Goal: Task Accomplishment & Management: Manage account settings

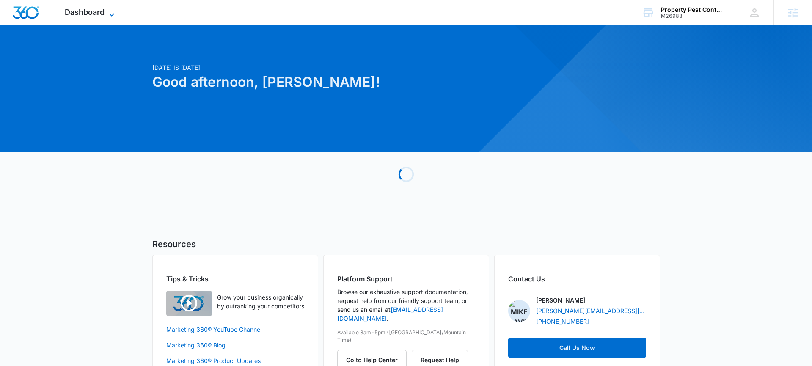
click at [97, 15] on span "Dashboard" at bounding box center [85, 12] width 40 height 9
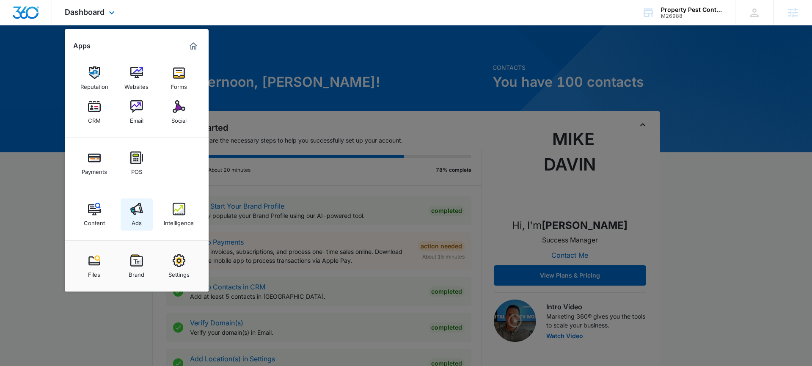
click at [126, 212] on link "Ads" at bounding box center [137, 214] width 32 height 32
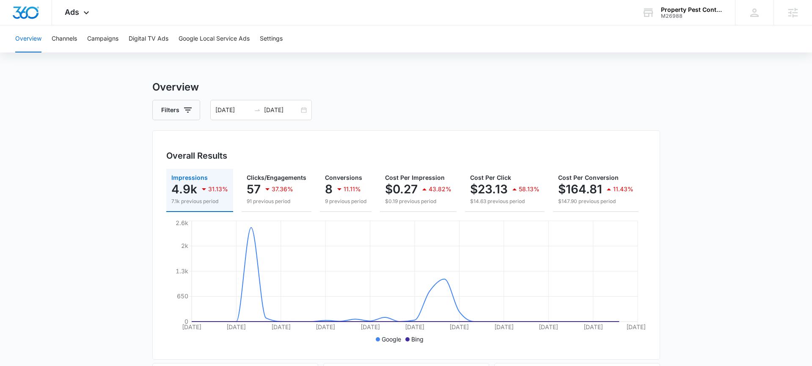
drag, startPoint x: 302, startPoint y: 110, endPoint x: 298, endPoint y: 120, distance: 11.0
click at [302, 110] on div "08/31/2025 09/30/2025" at bounding box center [261, 110] width 102 height 20
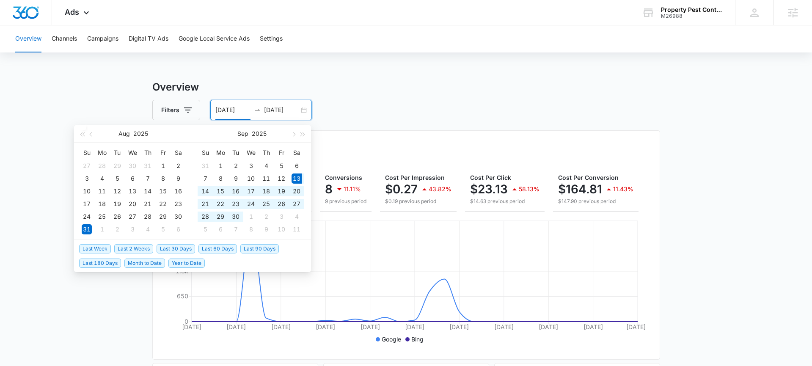
click at [178, 248] on span "Last 30 Days" at bounding box center [176, 248] width 39 height 9
type input "09/13/2025"
type input "10/13/2025"
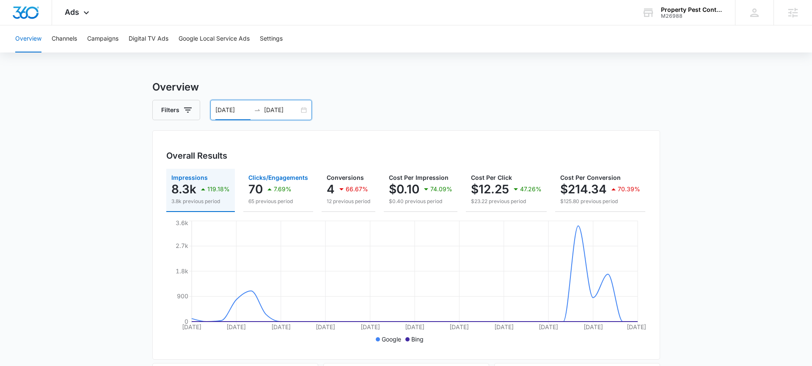
click at [281, 181] on div "7.69%" at bounding box center [277, 189] width 27 height 17
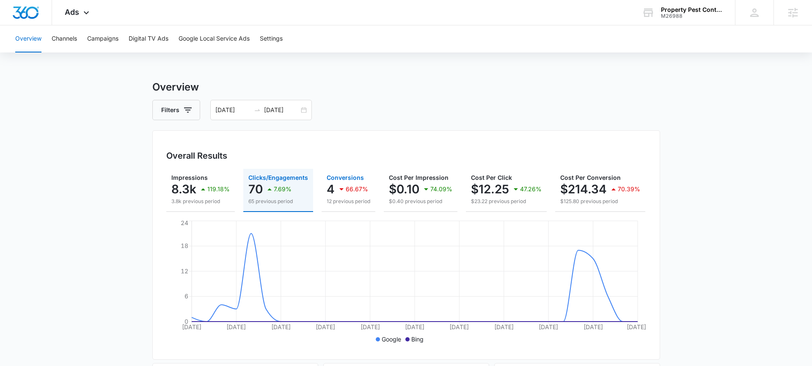
click at [353, 188] on p "66.67%" at bounding box center [357, 189] width 22 height 6
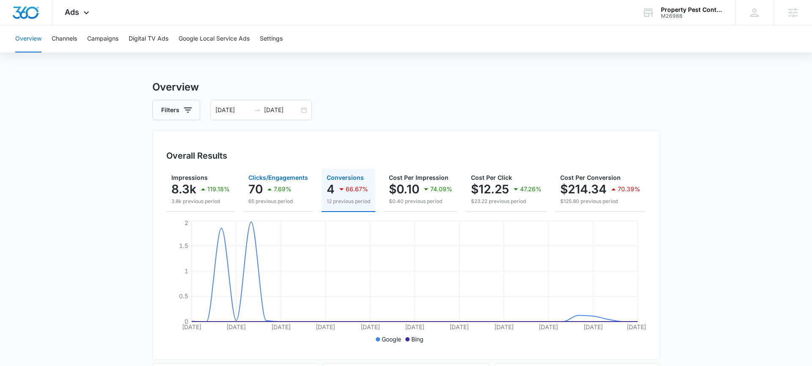
click at [282, 188] on p "7.69%" at bounding box center [283, 189] width 18 height 6
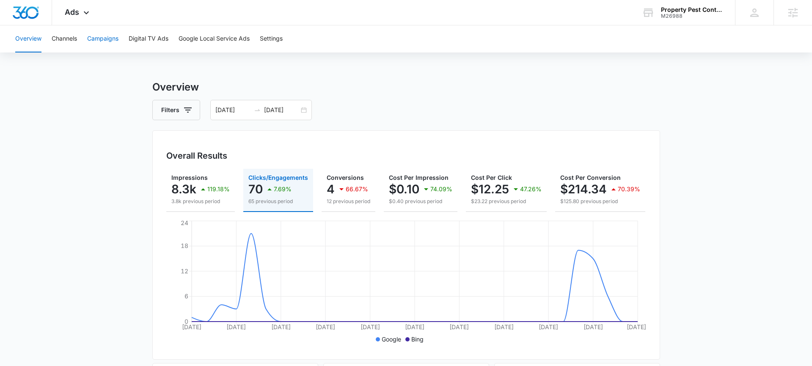
click at [101, 41] on button "Campaigns" at bounding box center [102, 38] width 31 height 27
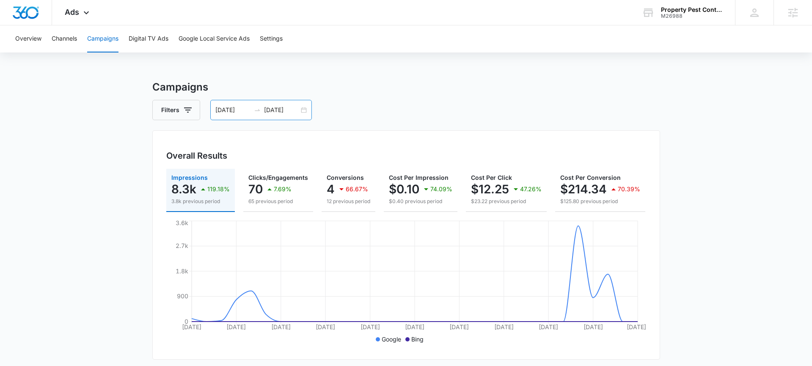
click at [304, 112] on div "09/13/2025 10/13/2025" at bounding box center [261, 110] width 102 height 20
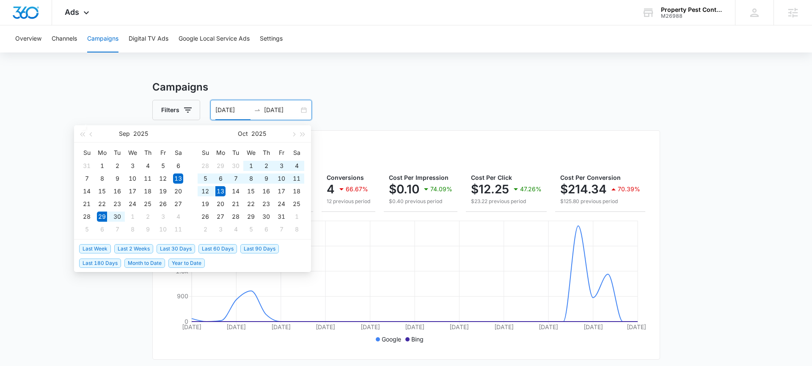
click at [129, 246] on span "Last 2 Weeks" at bounding box center [133, 248] width 39 height 9
type input "09/29/2025"
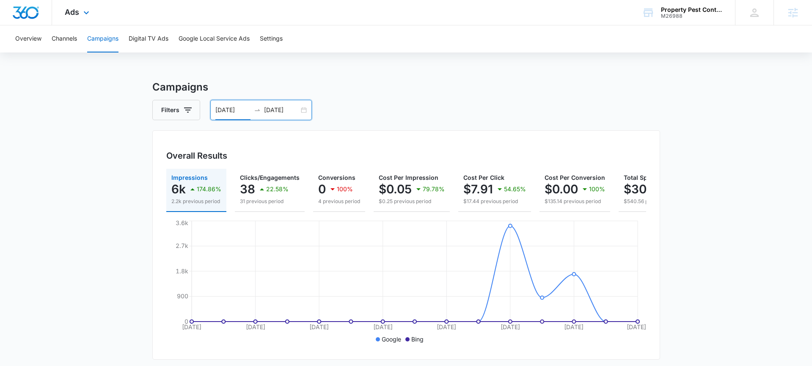
click at [67, 4] on div "Ads Apps Reputation Websites Forms CRM Email Social Payments POS Content Ads In…" at bounding box center [78, 12] width 52 height 25
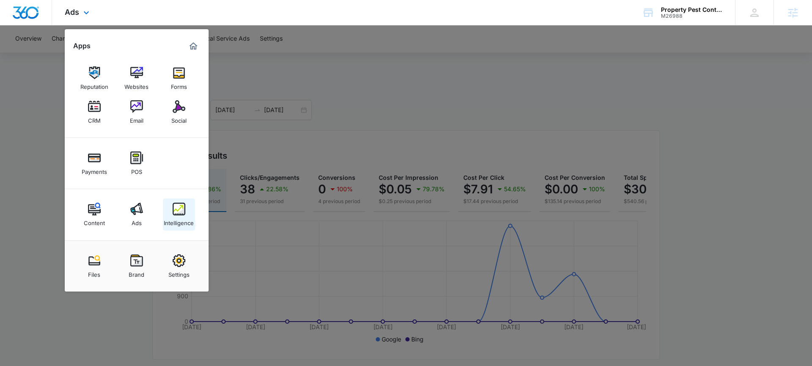
click at [170, 198] on div "Content Ads Intelligence" at bounding box center [137, 214] width 144 height 51
click at [170, 199] on link "Intelligence" at bounding box center [179, 214] width 32 height 32
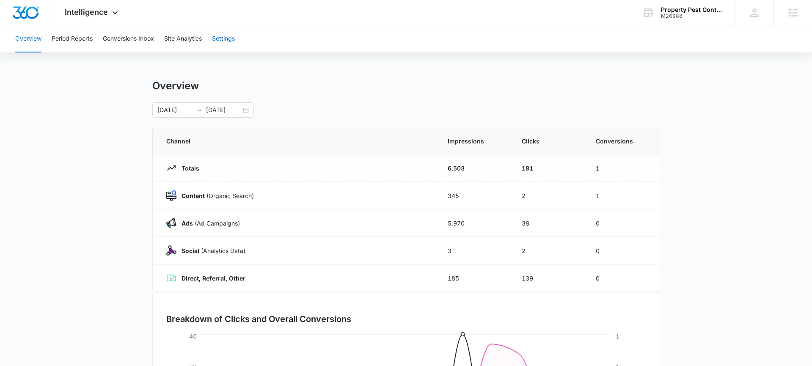
click at [223, 40] on button "Settings" at bounding box center [223, 38] width 23 height 27
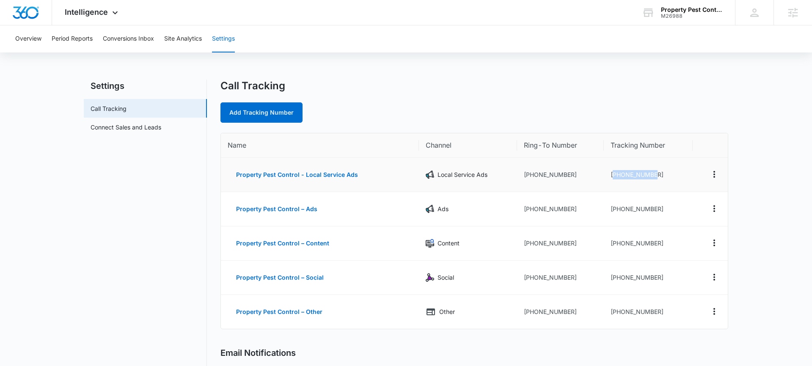
drag, startPoint x: 666, startPoint y: 174, endPoint x: 612, endPoint y: 176, distance: 54.2
click at [612, 176] on td "+14808783784" at bounding box center [648, 175] width 88 height 34
click at [713, 209] on icon "Actions" at bounding box center [714, 209] width 10 height 10
click at [675, 203] on div "Edit" at bounding box center [675, 202] width 18 height 6
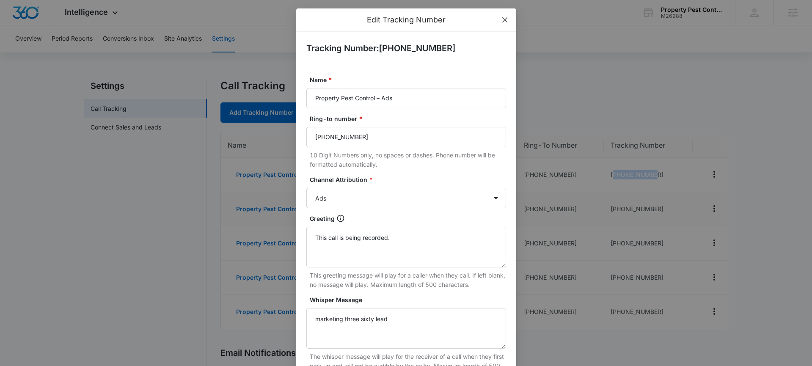
click at [505, 18] on icon "close" at bounding box center [504, 20] width 7 height 7
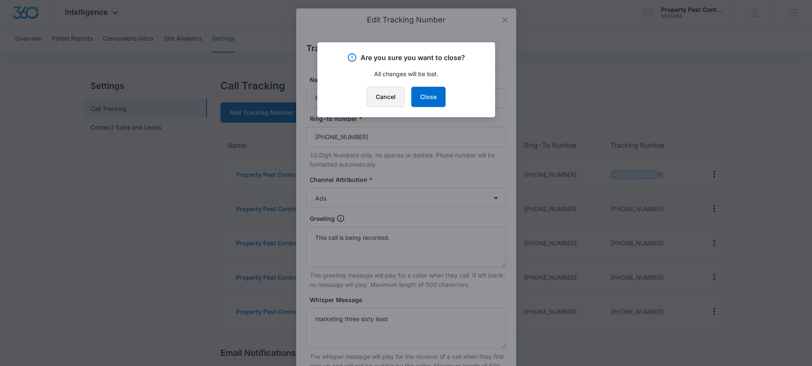
click at [388, 93] on button "Cancel" at bounding box center [386, 97] width 38 height 20
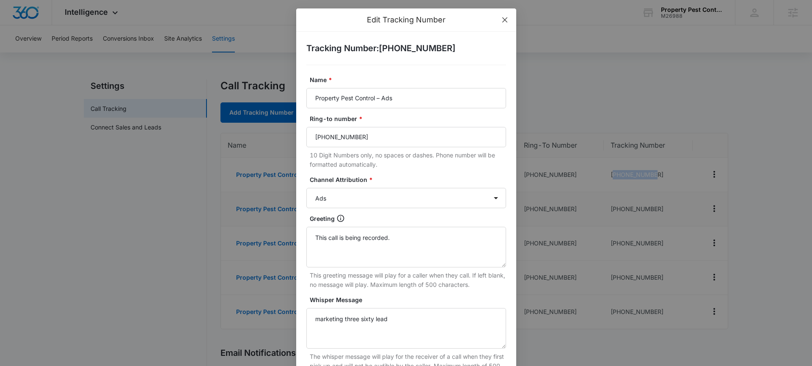
click at [506, 22] on icon "close" at bounding box center [504, 20] width 7 height 7
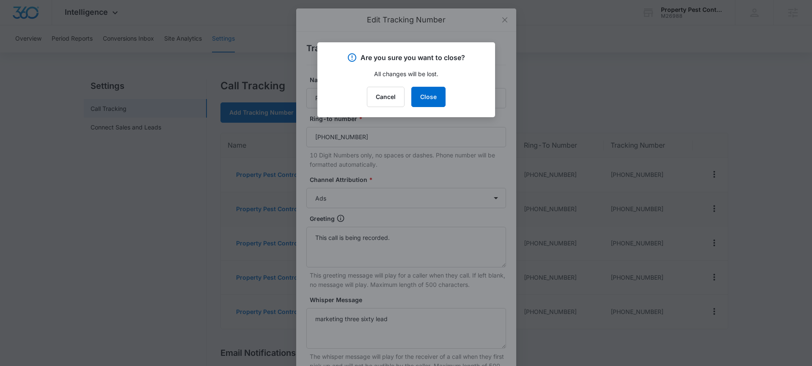
click at [466, 33] on div at bounding box center [406, 183] width 812 height 366
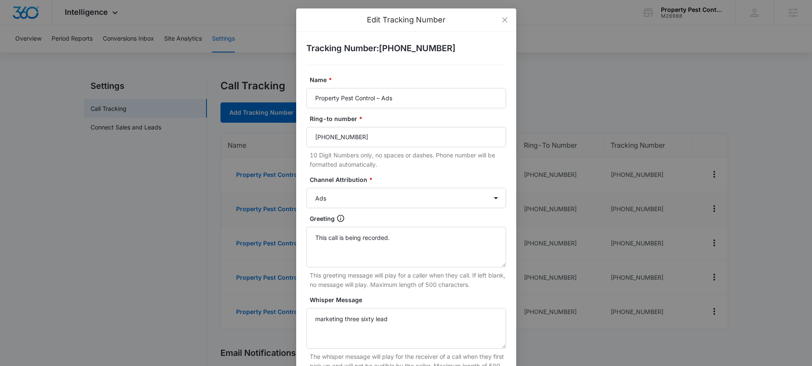
click at [402, 51] on h2 "Tracking Number : +15202105203" at bounding box center [406, 48] width 200 height 13
click at [402, 50] on h2 "Tracking Number : +15202105203" at bounding box center [406, 48] width 200 height 13
click at [506, 19] on icon "close" at bounding box center [504, 19] width 5 height 5
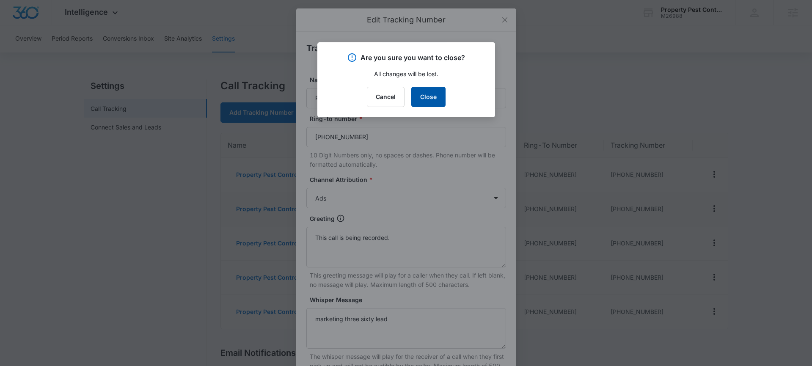
click at [426, 99] on button "Close" at bounding box center [428, 97] width 34 height 20
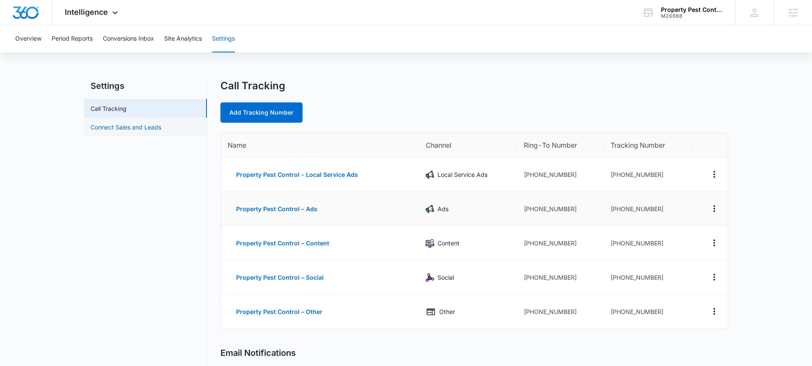
click at [161, 124] on link "Connect Sales and Leads" at bounding box center [126, 127] width 71 height 9
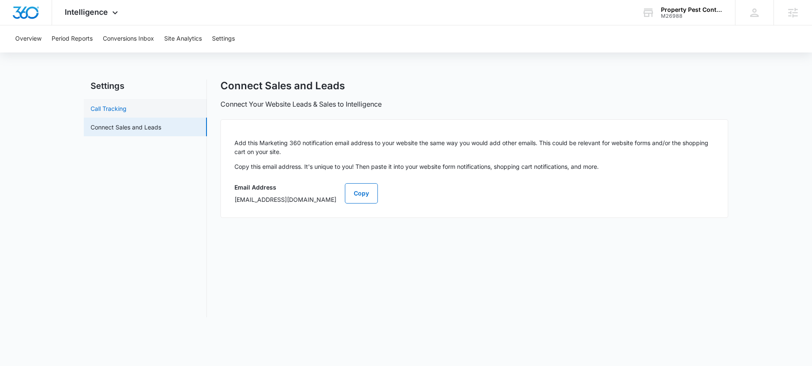
click at [127, 113] on link "Call Tracking" at bounding box center [109, 108] width 36 height 9
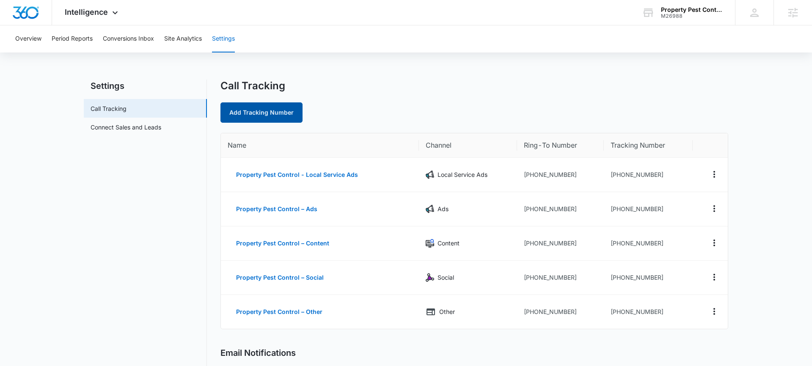
click at [279, 118] on link "Add Tracking Number" at bounding box center [261, 112] width 82 height 20
select select "by_area_code"
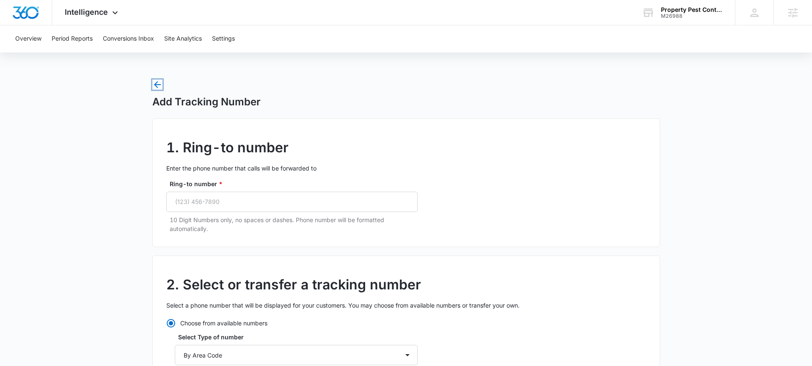
click at [159, 85] on icon "button" at bounding box center [157, 85] width 10 height 10
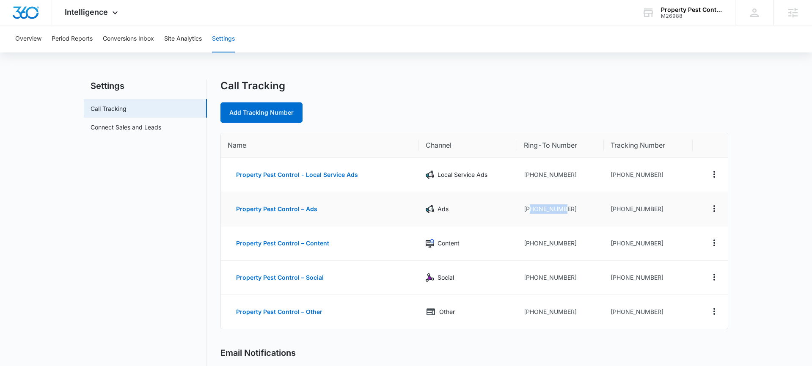
click at [530, 209] on td "+14802456422" at bounding box center [560, 209] width 87 height 34
click at [579, 207] on td "+14802456422" at bounding box center [560, 209] width 87 height 34
drag, startPoint x: 540, startPoint y: 207, endPoint x: 529, endPoint y: 207, distance: 10.6
click at [529, 207] on td "+14802456422" at bounding box center [560, 209] width 87 height 34
copy td "4802456422"
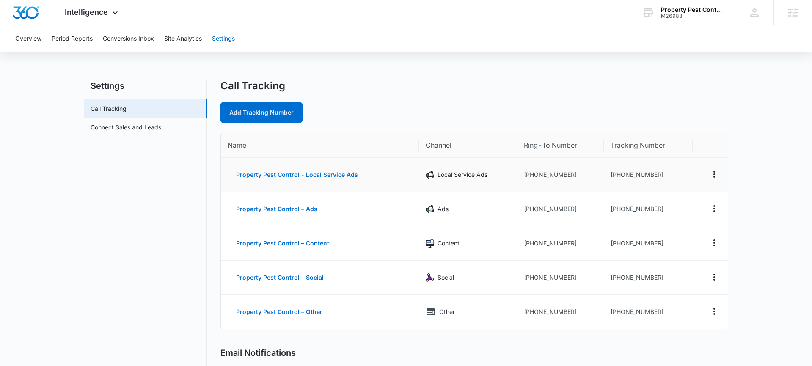
click at [616, 190] on td "+14808783784" at bounding box center [648, 175] width 88 height 34
drag, startPoint x: 571, startPoint y: 207, endPoint x: 529, endPoint y: 209, distance: 41.9
click at [529, 209] on td "+14802456422" at bounding box center [560, 209] width 87 height 34
copy td "4802456422"
click at [713, 311] on icon "Actions" at bounding box center [714, 311] width 10 height 10
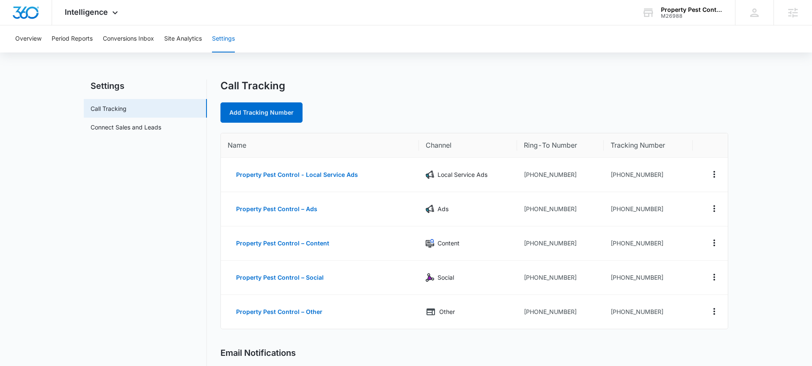
click at [742, 310] on main "Settings Call Tracking Connect Sales and Leads Call Tracking Add Tracking Numbe…" at bounding box center [406, 329] width 812 height 498
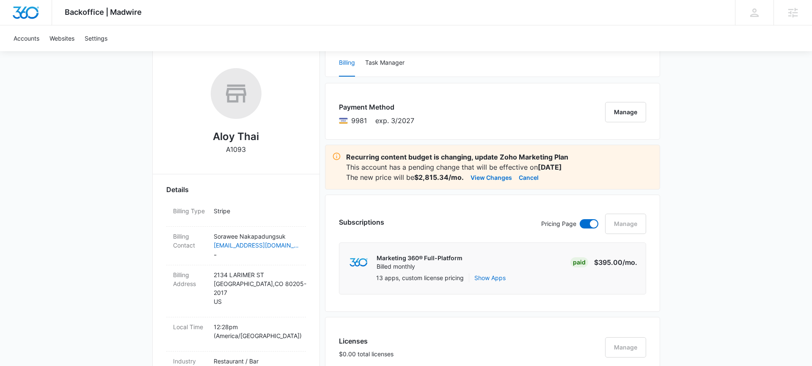
scroll to position [120, 0]
click at [497, 178] on button "View Changes" at bounding box center [491, 178] width 41 height 10
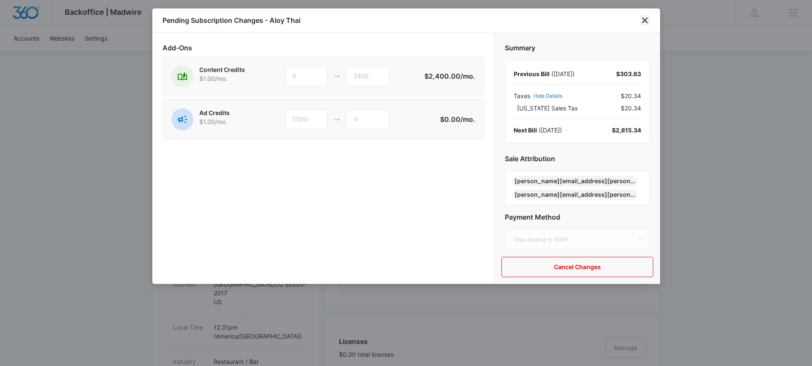
click at [647, 17] on icon "close" at bounding box center [645, 20] width 6 height 6
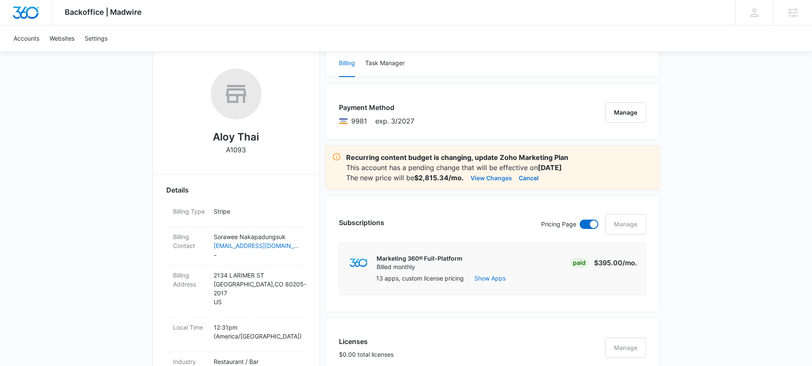
click at [493, 179] on button "View Changes" at bounding box center [491, 178] width 41 height 10
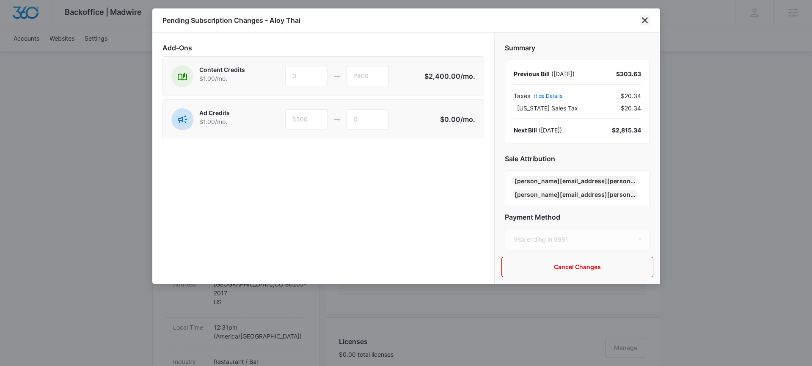
click at [645, 20] on icon "close" at bounding box center [645, 20] width 6 height 6
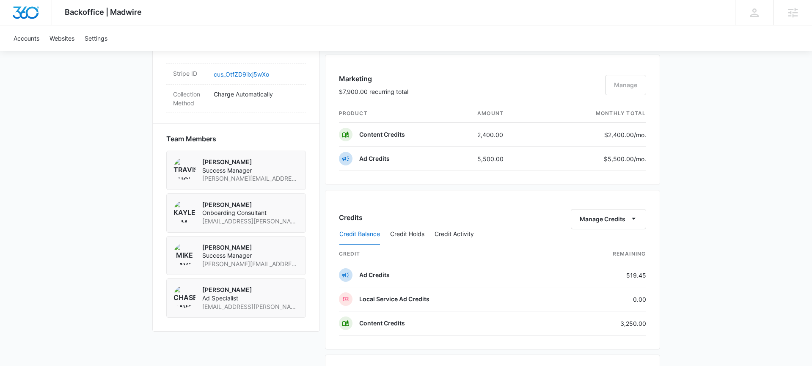
scroll to position [824, 0]
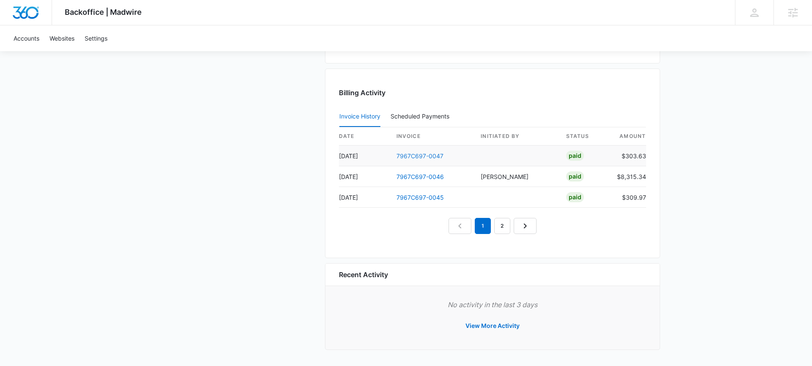
click at [427, 154] on link "7967C697-0047" at bounding box center [420, 155] width 47 height 7
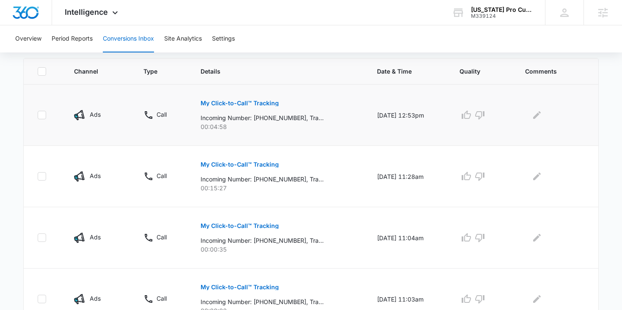
scroll to position [166, 0]
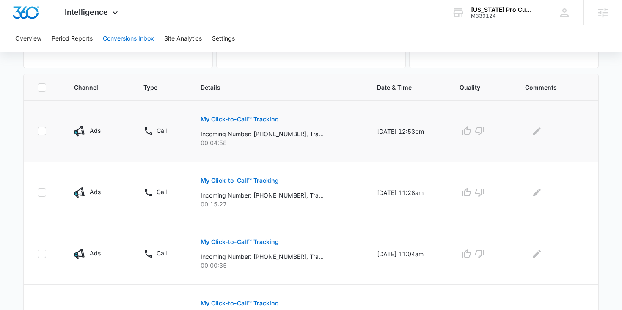
click at [235, 117] on p "My Click-to-Call™ Tracking" at bounding box center [240, 119] width 78 height 6
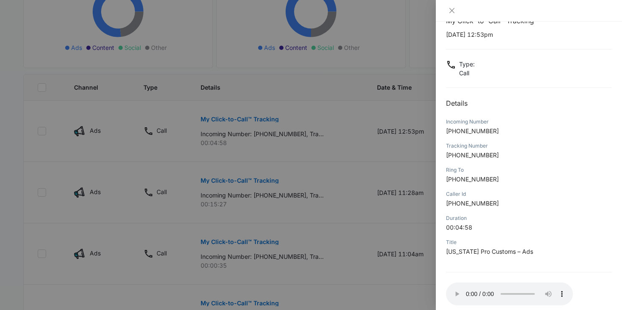
scroll to position [66, 0]
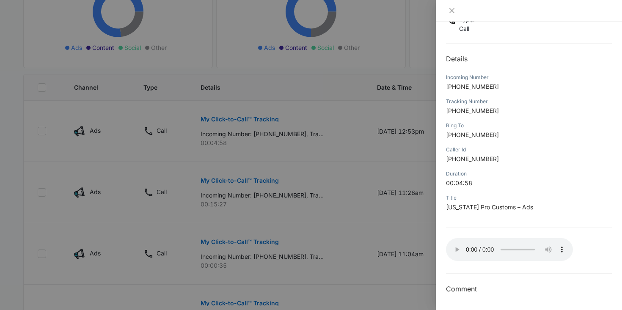
click at [336, 140] on div at bounding box center [311, 155] width 622 height 310
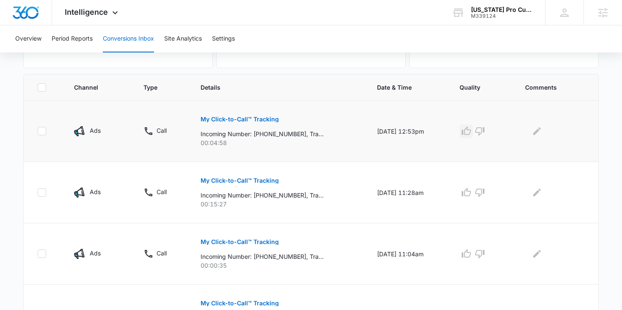
click at [469, 131] on icon "button" at bounding box center [466, 131] width 9 height 8
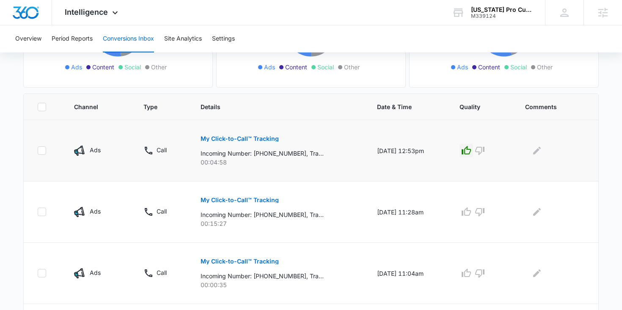
scroll to position [146, 0]
click at [264, 199] on p "My Click-to-Call™ Tracking" at bounding box center [240, 201] width 78 height 6
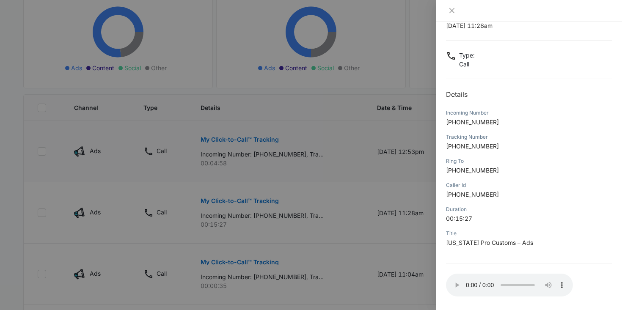
scroll to position [66, 0]
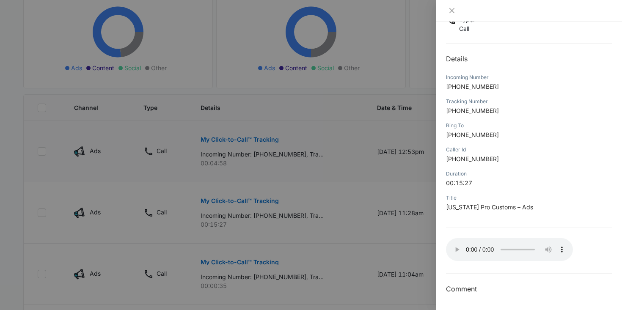
click at [310, 155] on div at bounding box center [311, 155] width 622 height 310
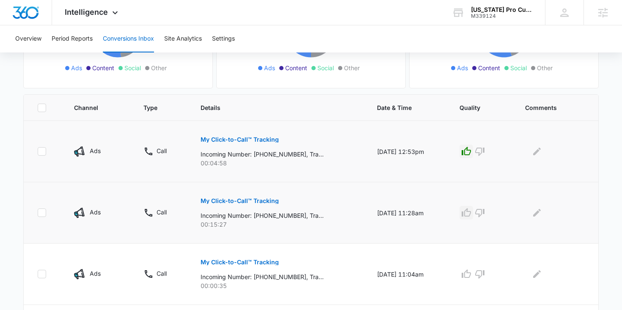
click at [471, 213] on icon "button" at bounding box center [466, 212] width 9 height 8
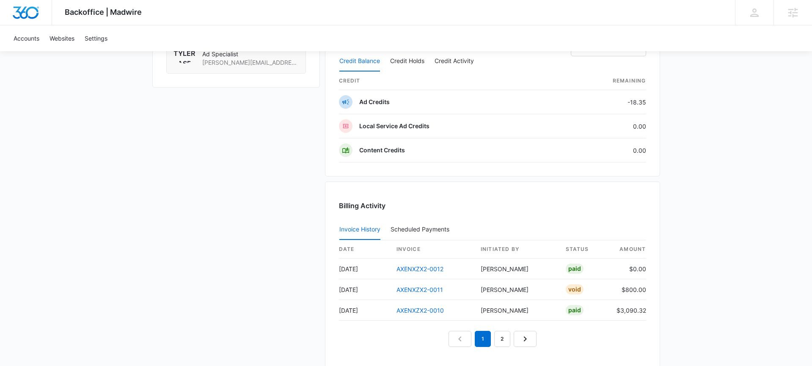
scroll to position [792, 0]
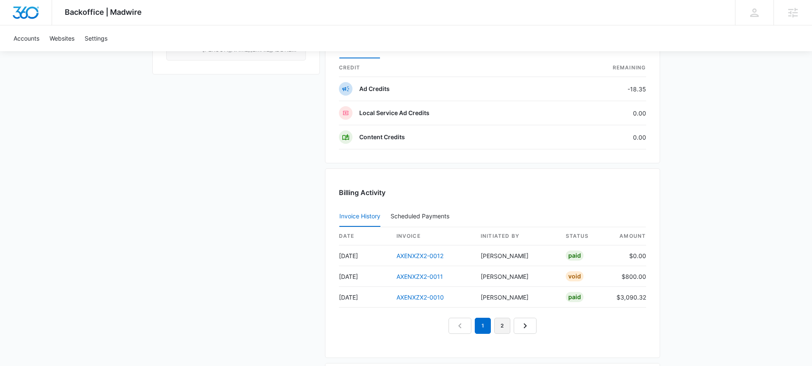
click at [504, 325] on link "2" at bounding box center [502, 326] width 16 height 16
click at [470, 327] on link "1" at bounding box center [473, 326] width 16 height 16
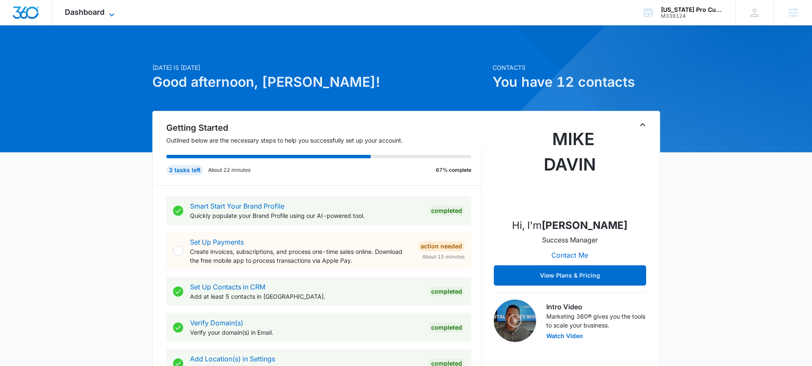
click at [83, 13] on span "Dashboard" at bounding box center [85, 12] width 40 height 9
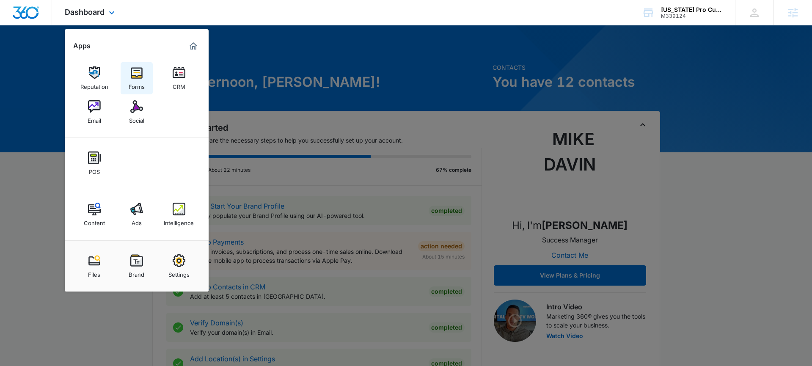
click at [149, 91] on link "Forms" at bounding box center [137, 78] width 32 height 32
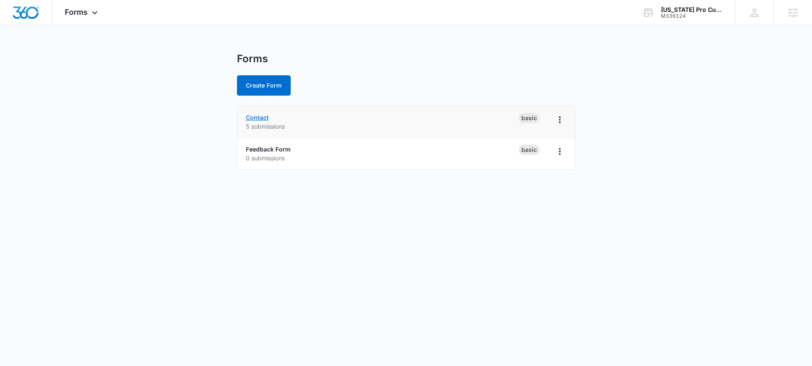
click at [253, 118] on link "Contact" at bounding box center [257, 117] width 23 height 7
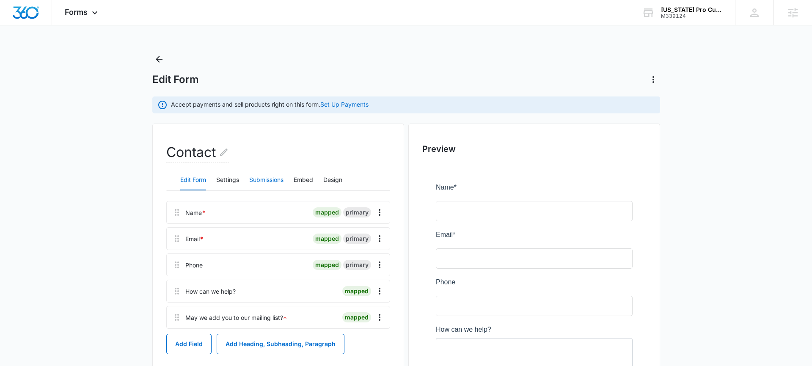
click at [270, 180] on button "Submissions" at bounding box center [266, 180] width 34 height 20
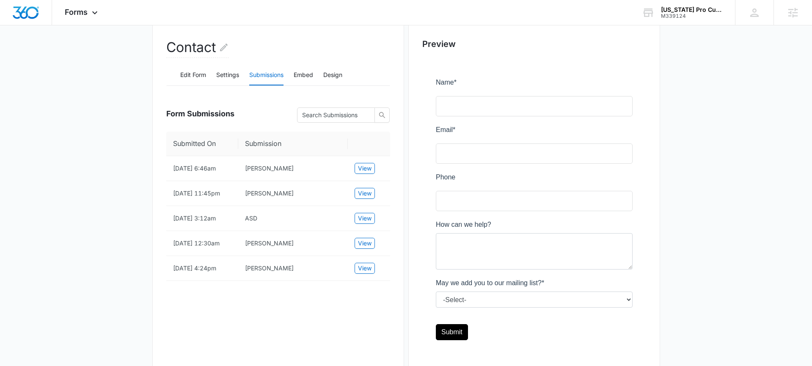
scroll to position [107, 0]
click at [358, 162] on span "View" at bounding box center [365, 166] width 14 height 9
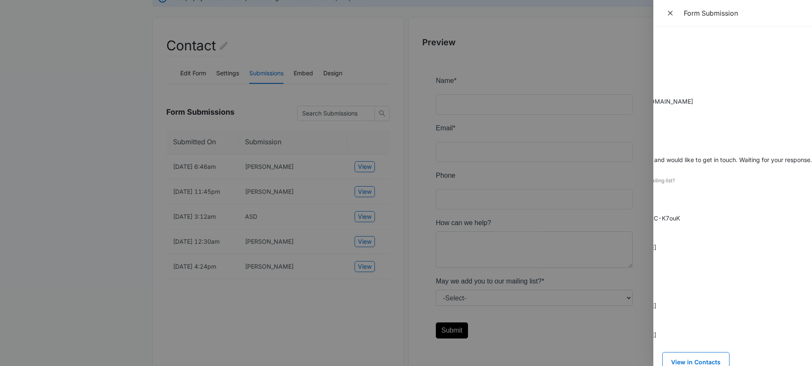
scroll to position [0, 154]
click at [412, 37] on div at bounding box center [406, 183] width 812 height 366
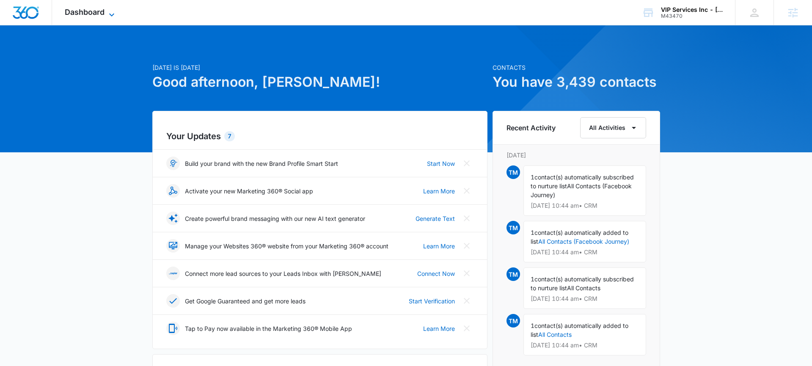
click at [99, 9] on span "Dashboard" at bounding box center [85, 12] width 40 height 9
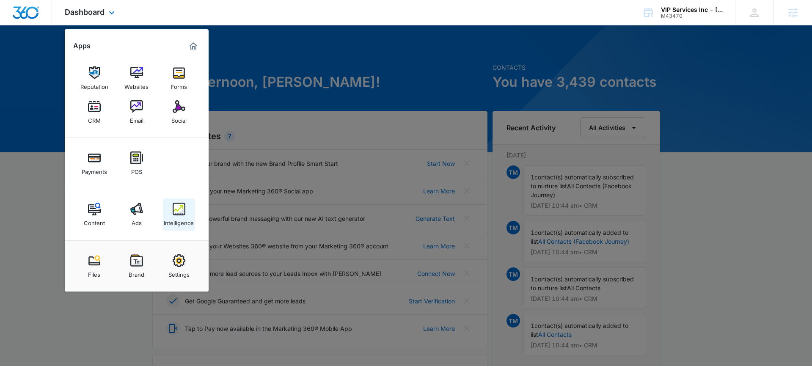
click at [174, 204] on img at bounding box center [179, 209] width 13 height 13
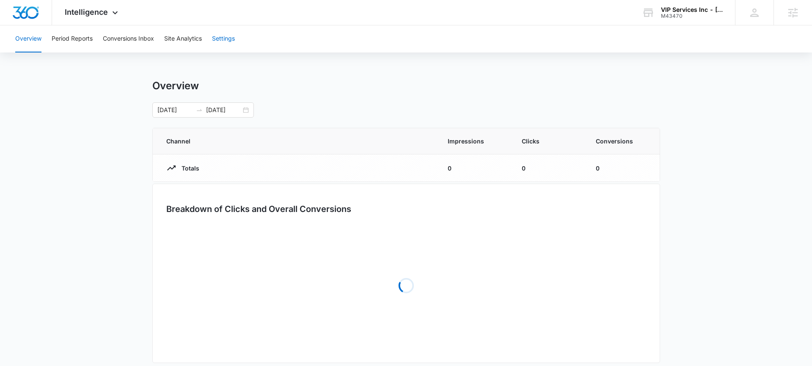
click at [219, 41] on button "Settings" at bounding box center [223, 38] width 23 height 27
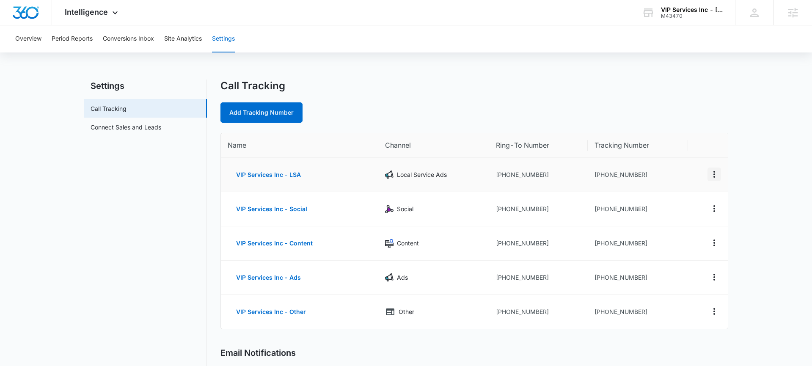
click at [713, 175] on icon "Actions" at bounding box center [714, 174] width 10 height 10
click at [679, 165] on div "Edit" at bounding box center [675, 168] width 18 height 6
select select "LSA"
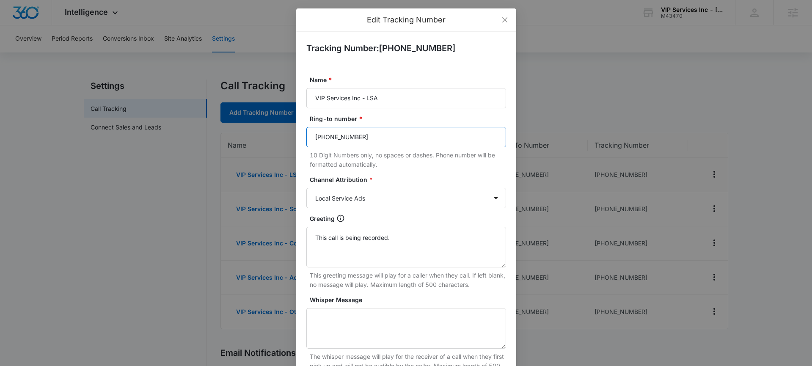
drag, startPoint x: 405, startPoint y: 134, endPoint x: 291, endPoint y: 135, distance: 114.3
click at [291, 135] on div "Edit Tracking Number Tracking Number : +14692006695 Name * VIP Services Inc - L…" at bounding box center [406, 183] width 812 height 366
click at [372, 135] on input "(972) 839-9920" at bounding box center [406, 137] width 200 height 20
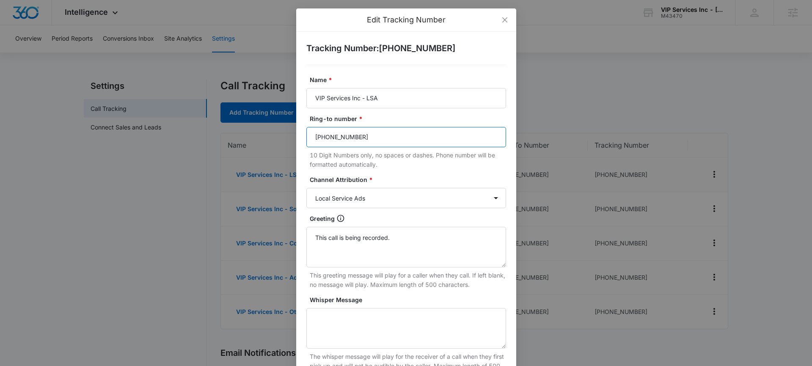
type input "(972) 839-9920"
click at [396, 172] on form "Name * VIP Services Inc - LSA Ring-to number * (972) 839-9920 10 Digit Numbers …" at bounding box center [406, 282] width 200 height 415
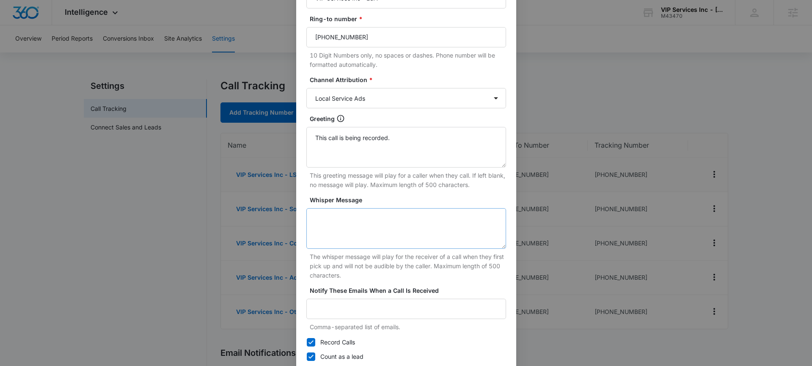
scroll to position [144, 0]
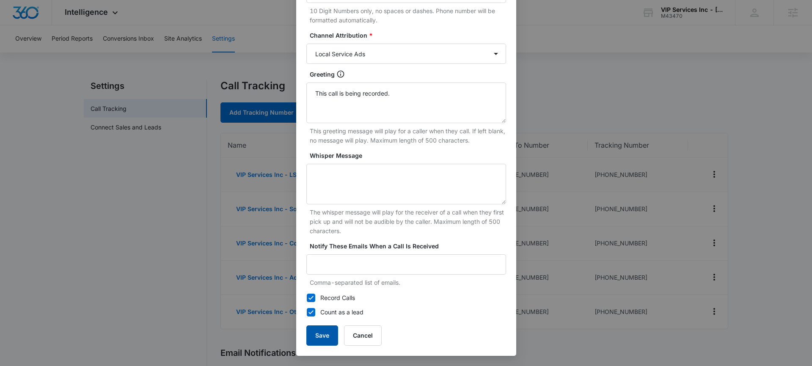
click at [321, 341] on button "Save" at bounding box center [322, 335] width 32 height 20
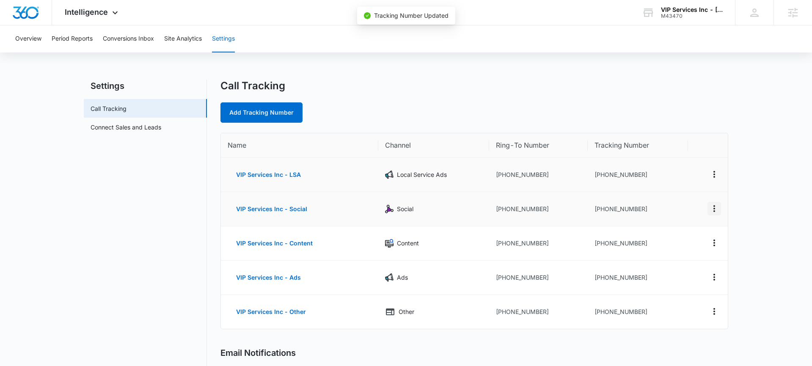
click at [717, 210] on icon "Actions" at bounding box center [714, 209] width 10 height 10
click at [671, 203] on div "Edit" at bounding box center [675, 202] width 18 height 6
select select "SOCIAL"
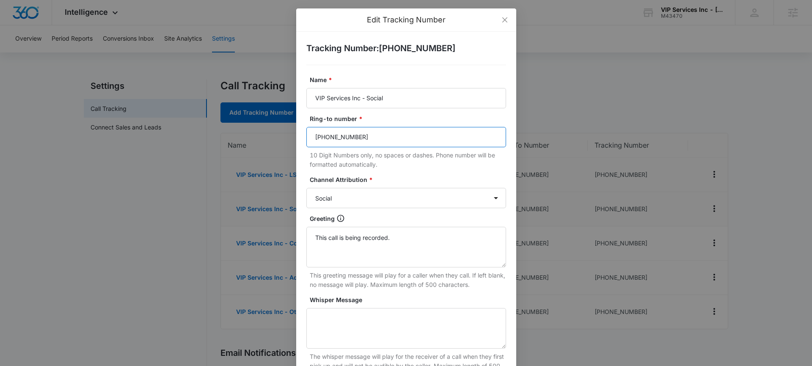
click at [361, 129] on input "(469) 790-8909" at bounding box center [406, 137] width 200 height 20
drag, startPoint x: 370, startPoint y: 134, endPoint x: 317, endPoint y: 135, distance: 53.8
click at [317, 135] on input "(469) 790-8909" at bounding box center [406, 137] width 200 height 20
paste input "(972) 839-9920"
drag, startPoint x: 380, startPoint y: 140, endPoint x: 299, endPoint y: 139, distance: 81.3
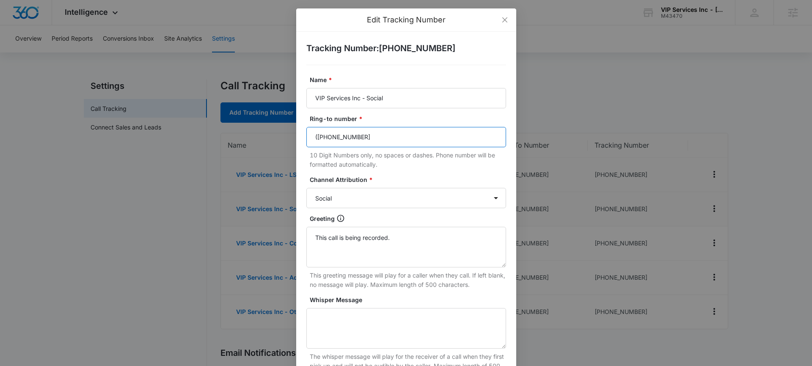
click at [299, 139] on div "Tracking Number : +19723167796 Name * VIP Services Inc - Social Ring-to number …" at bounding box center [406, 266] width 220 height 468
paste input "text"
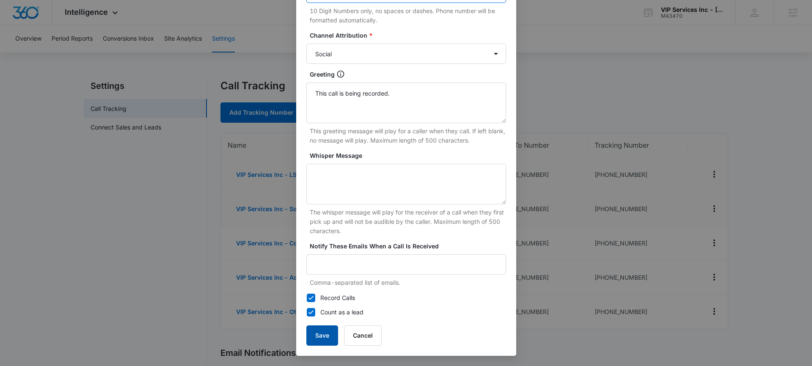
type input "(972) 839-9920"
click at [326, 332] on button "Save" at bounding box center [322, 335] width 32 height 20
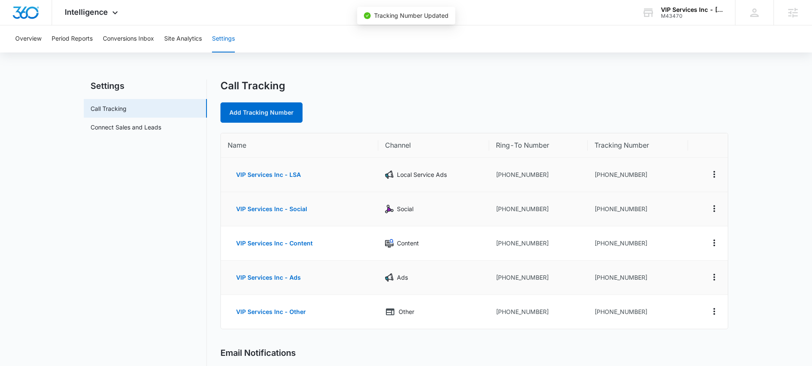
scroll to position [136, 0]
click at [711, 244] on icon "Actions" at bounding box center [714, 243] width 10 height 10
click at [687, 239] on button "Edit" at bounding box center [679, 236] width 48 height 13
select select "CONTENT"
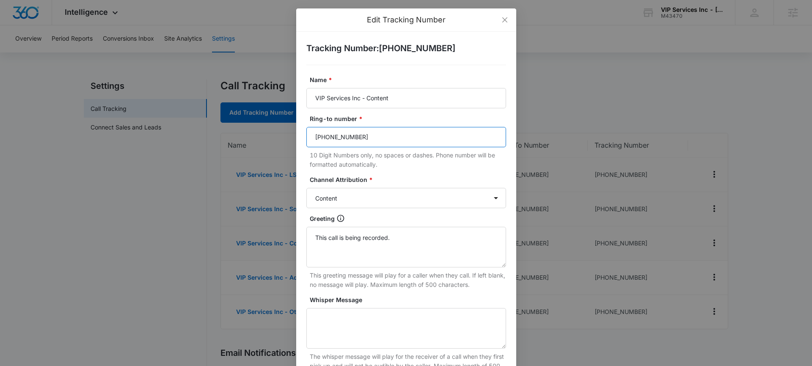
drag, startPoint x: 375, startPoint y: 141, endPoint x: 281, endPoint y: 139, distance: 94.4
click at [281, 139] on div "Edit Tracking Number Tracking Number : +19723665205 Name * VIP Services Inc - C…" at bounding box center [406, 183] width 812 height 366
paste input "972) 839-9920"
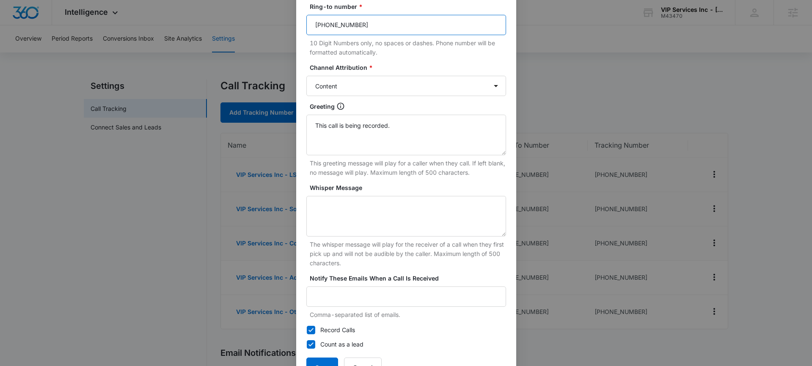
scroll to position [144, 0]
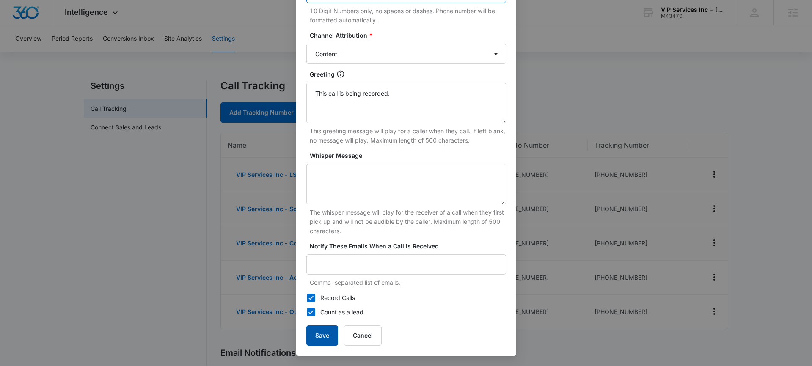
type input "(972) 839-9920"
click at [324, 336] on button "Save" at bounding box center [322, 335] width 32 height 20
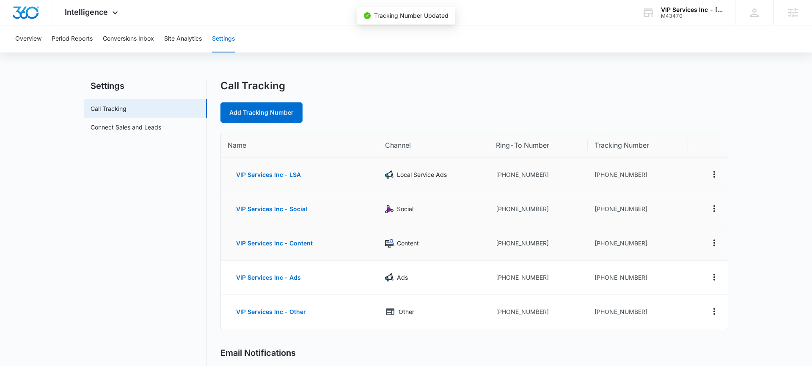
scroll to position [136, 0]
click at [711, 275] on icon "Actions" at bounding box center [714, 277] width 10 height 10
click at [696, 273] on button "Edit" at bounding box center [679, 270] width 48 height 13
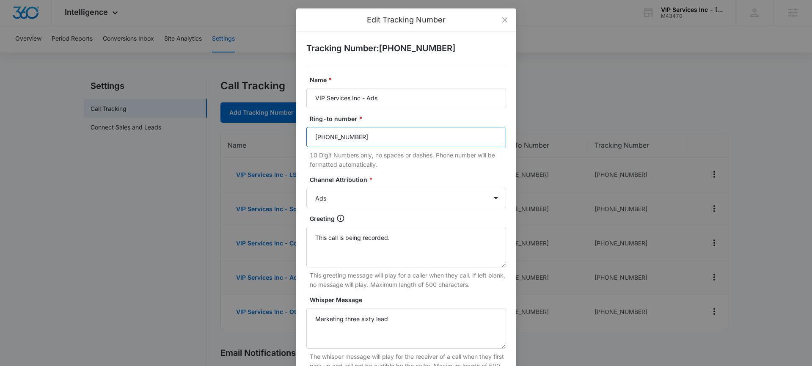
drag, startPoint x: 394, startPoint y: 135, endPoint x: 279, endPoint y: 136, distance: 114.3
click at [272, 135] on div "Edit Tracking Number Tracking Number : +19724869706 Name * VIP Services Inc - A…" at bounding box center [406, 183] width 812 height 366
paste input "972) 839-9920"
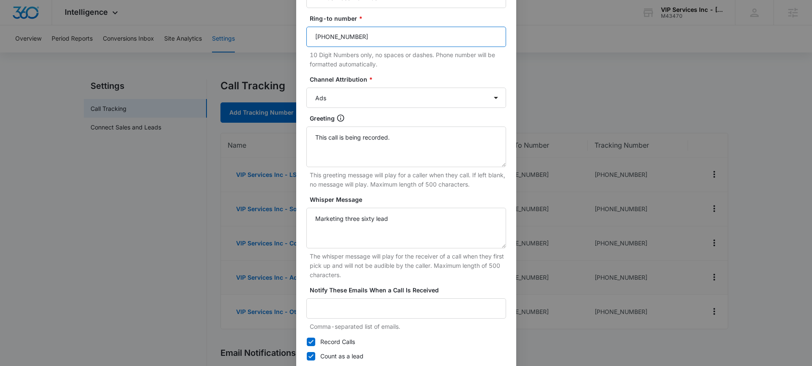
scroll to position [144, 0]
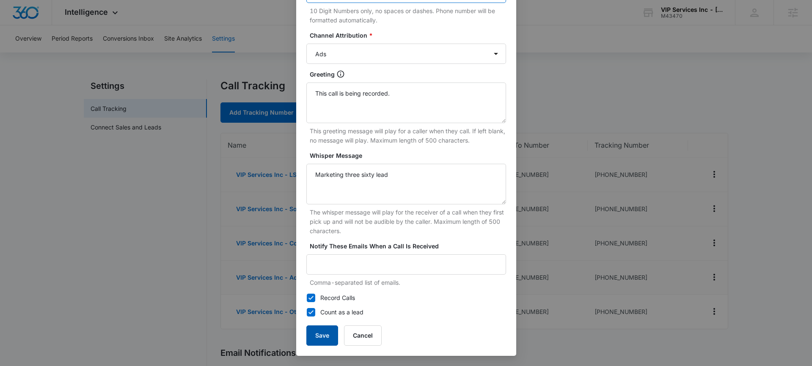
type input "(972) 839-9920"
click at [319, 343] on button "Save" at bounding box center [322, 335] width 32 height 20
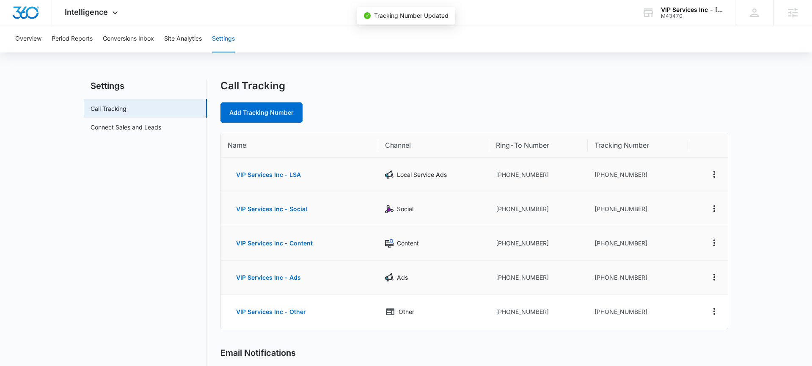
scroll to position [136, 0]
click at [716, 314] on icon "Actions" at bounding box center [714, 311] width 10 height 10
click at [664, 303] on button "Edit" at bounding box center [679, 302] width 48 height 13
select select "OTHER"
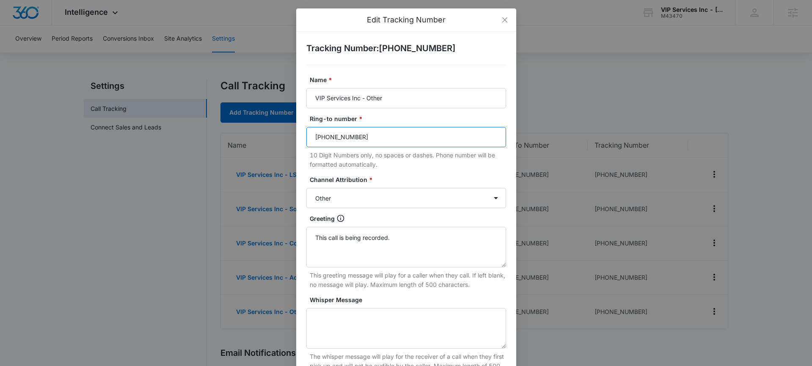
drag, startPoint x: 352, startPoint y: 138, endPoint x: 287, endPoint y: 137, distance: 64.8
click at [289, 137] on div "Edit Tracking Number Tracking Number : +19725258338 Name * VIP Services Inc - O…" at bounding box center [406, 183] width 812 height 366
paste input "972) 839-9920"
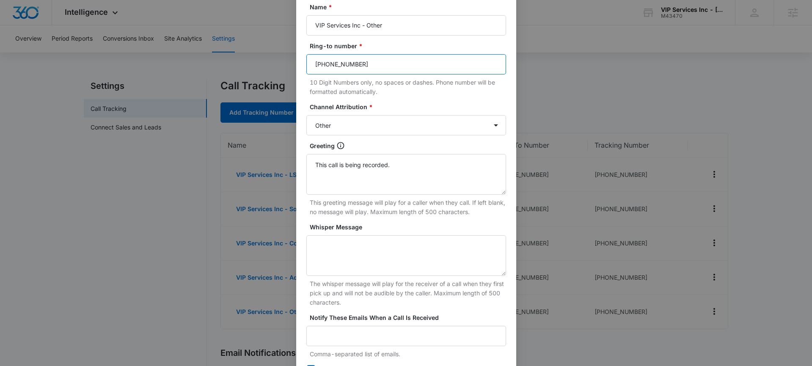
scroll to position [144, 0]
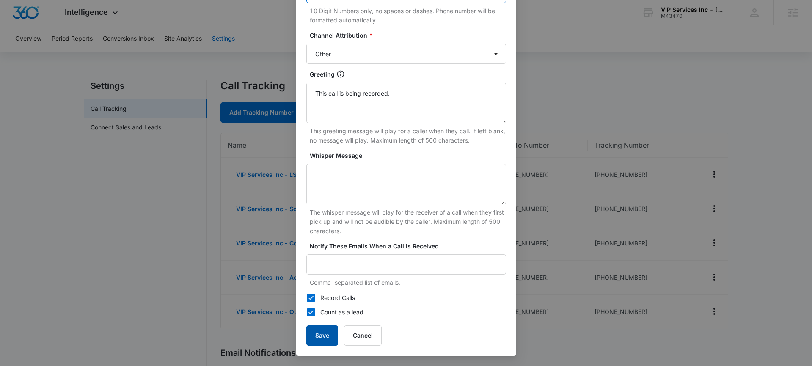
type input "(972) 839-9920"
click at [321, 329] on button "Save" at bounding box center [322, 335] width 32 height 20
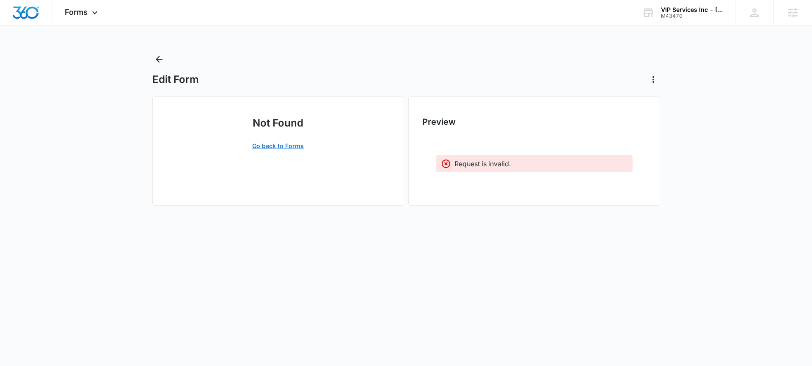
click at [288, 142] on link "Go back to Forms" at bounding box center [278, 146] width 69 height 20
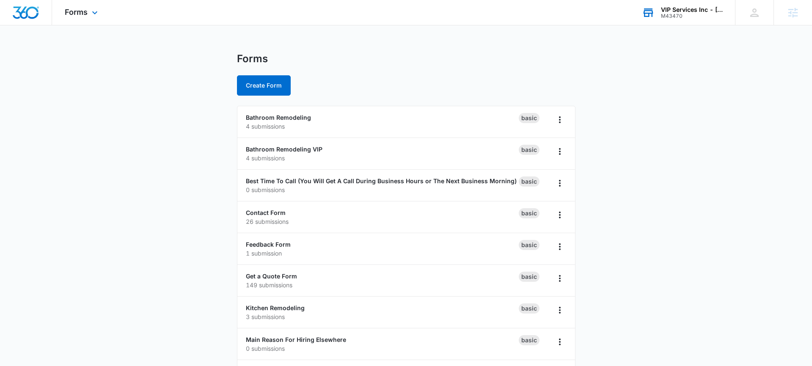
click at [684, 18] on div "M43470" at bounding box center [692, 16] width 62 height 6
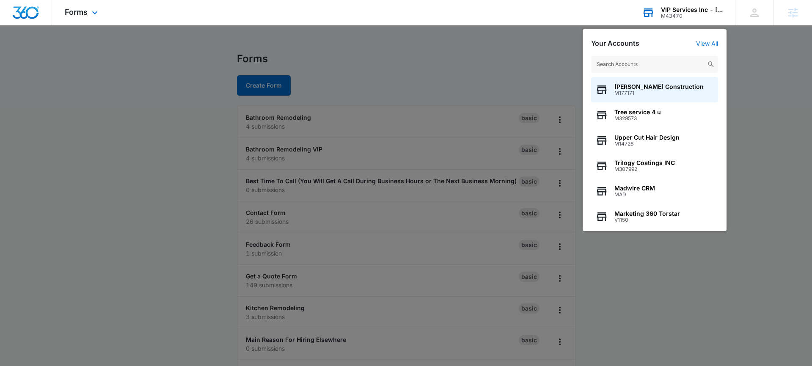
click at [658, 61] on input "text" at bounding box center [654, 64] width 127 height 17
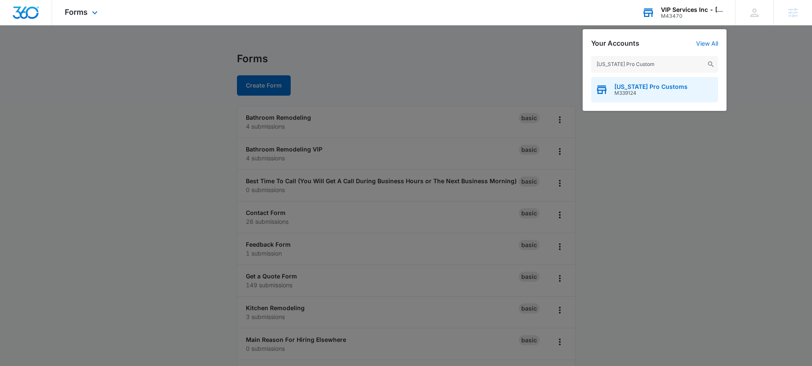
type input "[US_STATE] Pro Custom"
click at [653, 87] on span "[US_STATE] Pro Customs" at bounding box center [650, 86] width 73 height 7
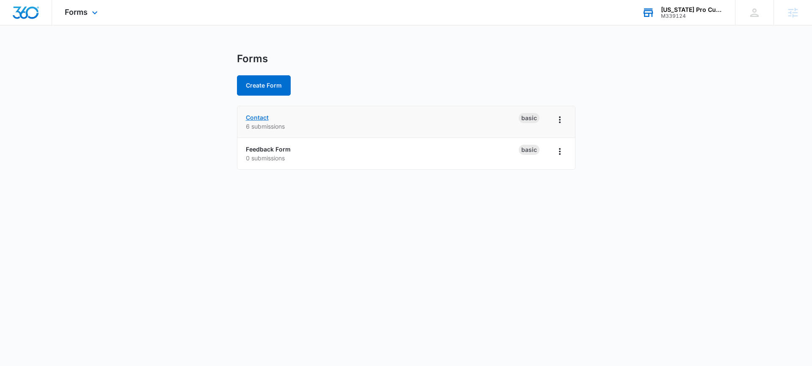
click at [262, 118] on link "Contact" at bounding box center [257, 117] width 23 height 7
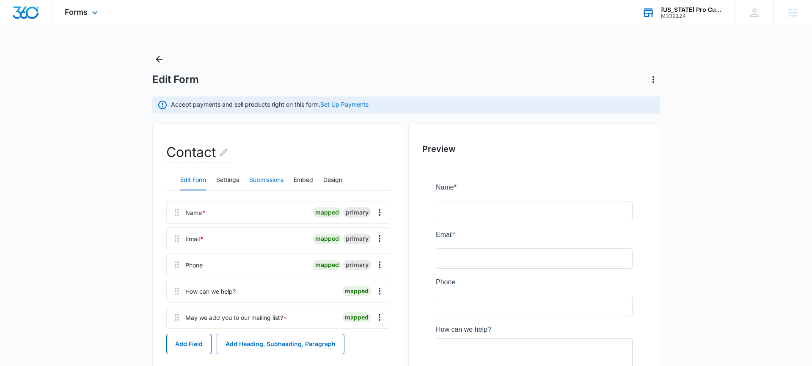
click at [268, 180] on button "Submissions" at bounding box center [266, 180] width 34 height 20
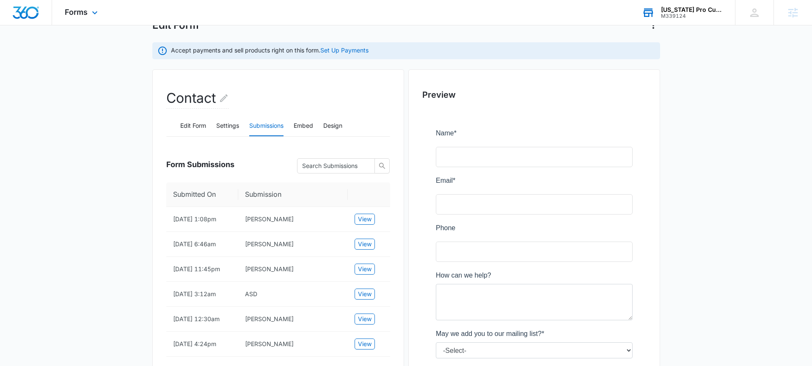
scroll to position [94, 0]
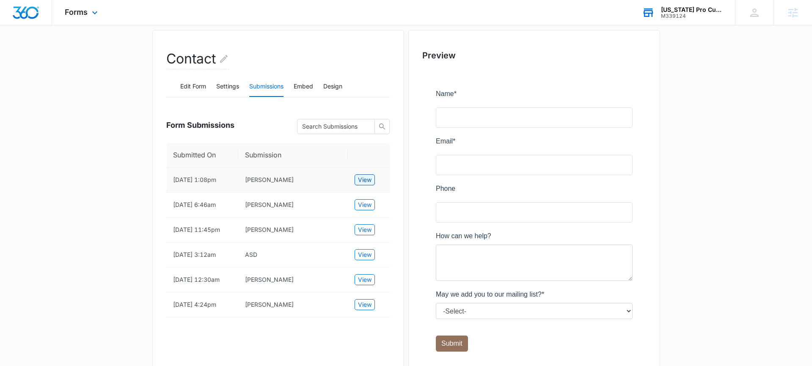
click at [366, 185] on span "View" at bounding box center [365, 179] width 14 height 9
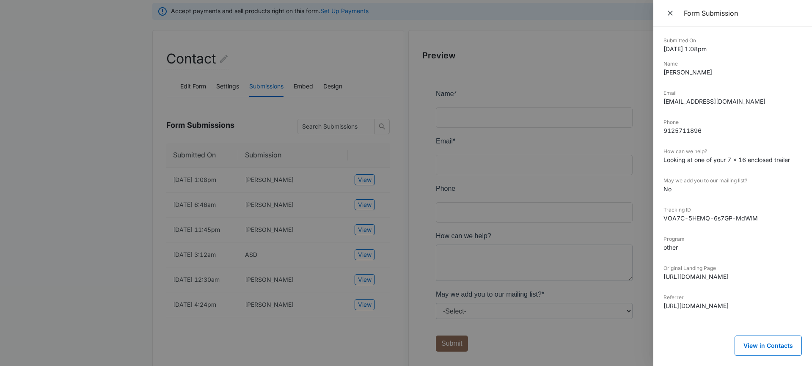
scroll to position [0, 0]
click at [515, 79] on div at bounding box center [406, 183] width 812 height 366
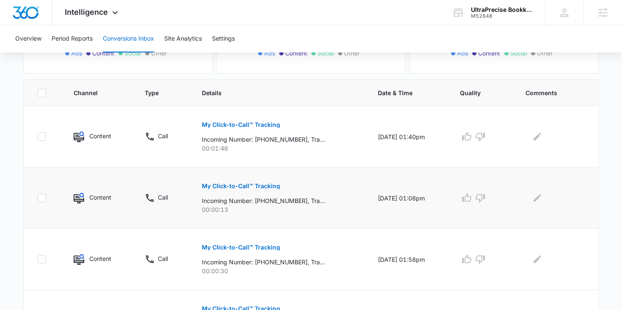
scroll to position [206, 0]
